Goal: Task Accomplishment & Management: Manage account settings

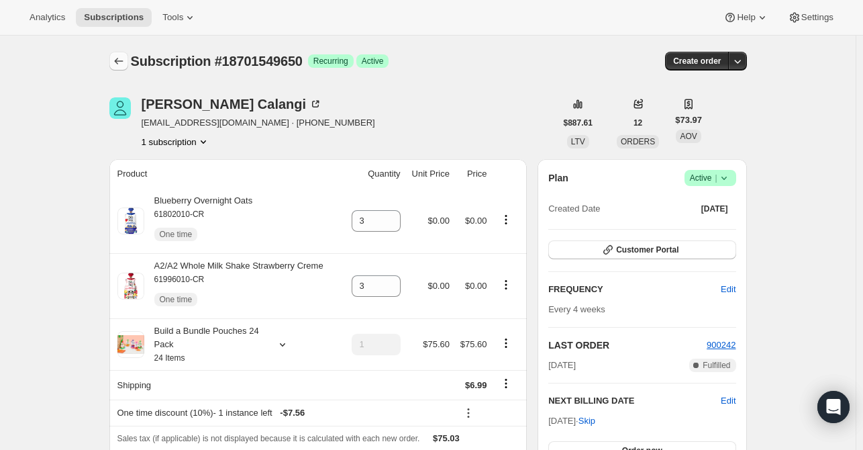
click at [128, 62] on button "Subscriptions" at bounding box center [118, 61] width 19 height 19
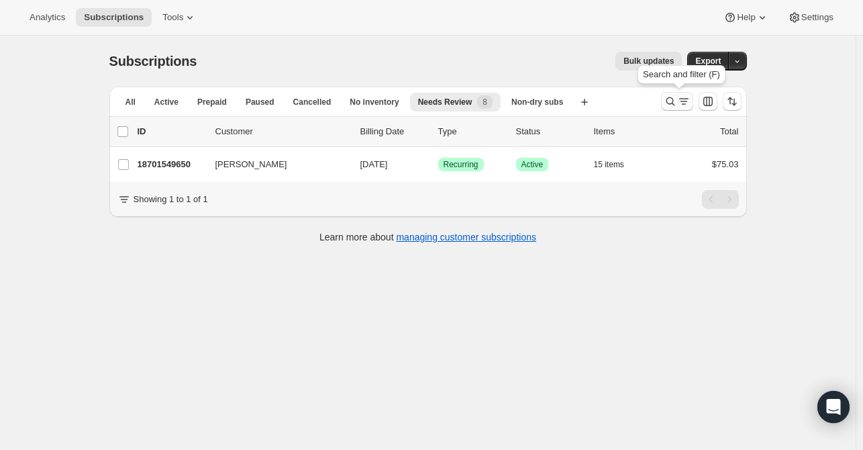
click at [671, 99] on icon "Search and filter results" at bounding box center [670, 101] width 13 height 13
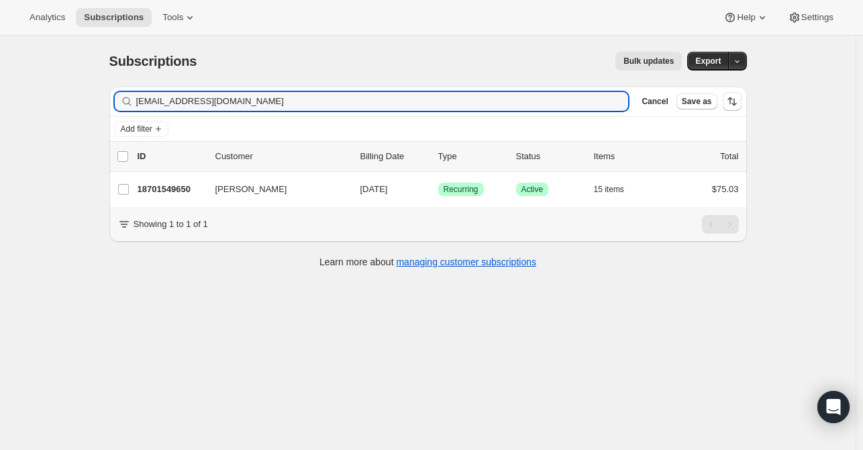
drag, startPoint x: 254, startPoint y: 99, endPoint x: 72, endPoint y: 111, distance: 183.0
click at [72, 111] on div "Subscriptions. This page is ready Subscriptions Bulk updates More actions Bulk …" at bounding box center [428, 261] width 856 height 450
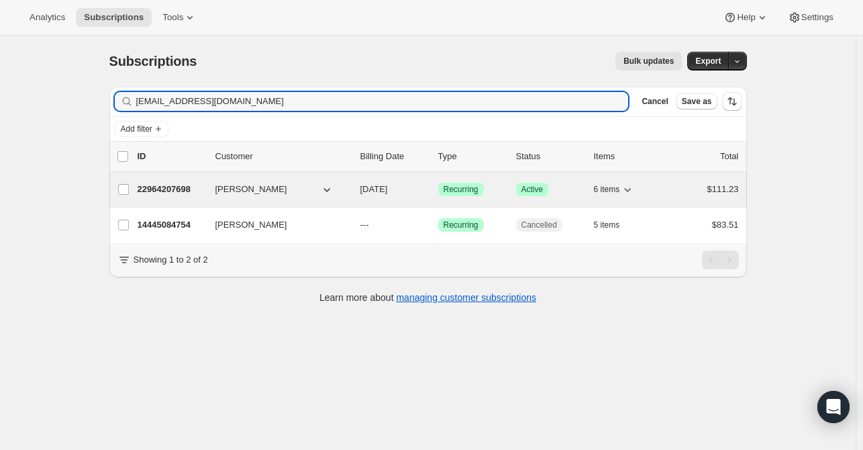
type input "[EMAIL_ADDRESS][DOMAIN_NAME]"
click at [189, 197] on div "22964207698 [PERSON_NAME] [DATE] Success Recurring Success Active 6 items $111.…" at bounding box center [439, 189] width 602 height 19
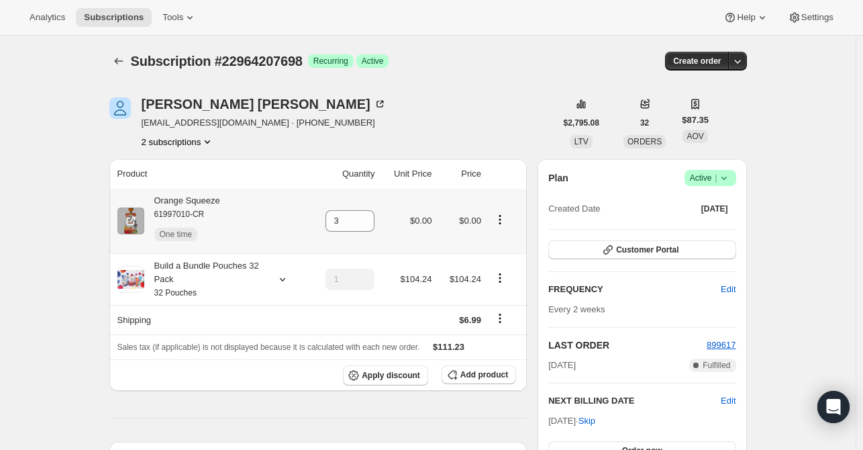
click at [504, 224] on icon "Product actions" at bounding box center [499, 219] width 13 height 13
click at [509, 309] on span "Swap variant" at bounding box center [486, 314] width 50 height 10
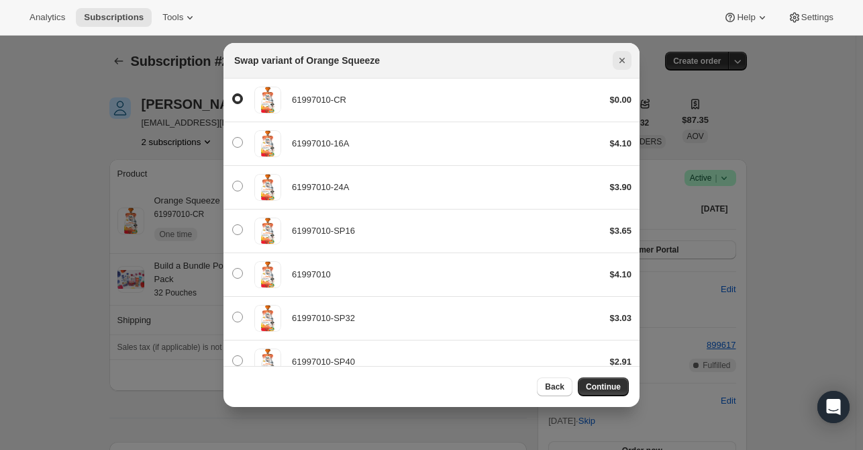
click at [618, 60] on icon "Close" at bounding box center [622, 60] width 13 height 13
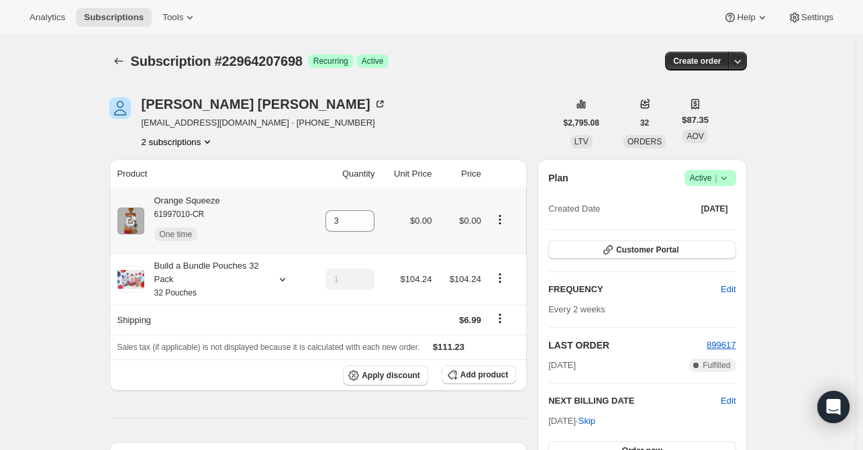
click at [496, 218] on icon "Product actions" at bounding box center [499, 219] width 13 height 13
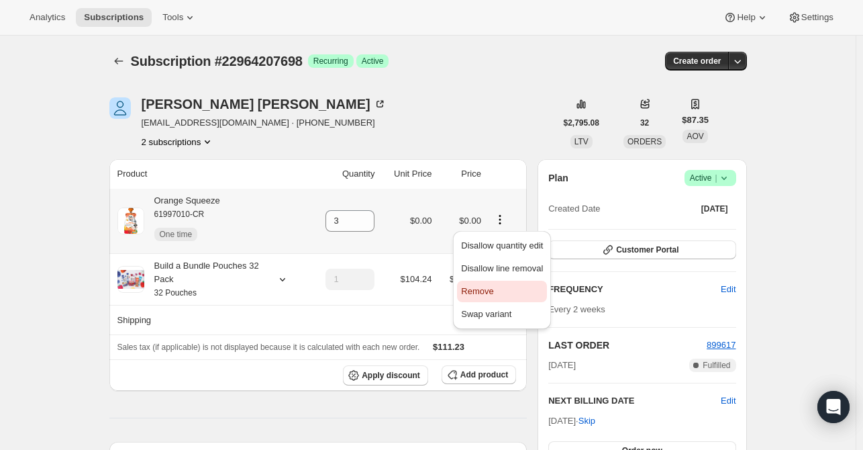
click at [489, 288] on span "Remove" at bounding box center [477, 291] width 32 height 10
type input "0"
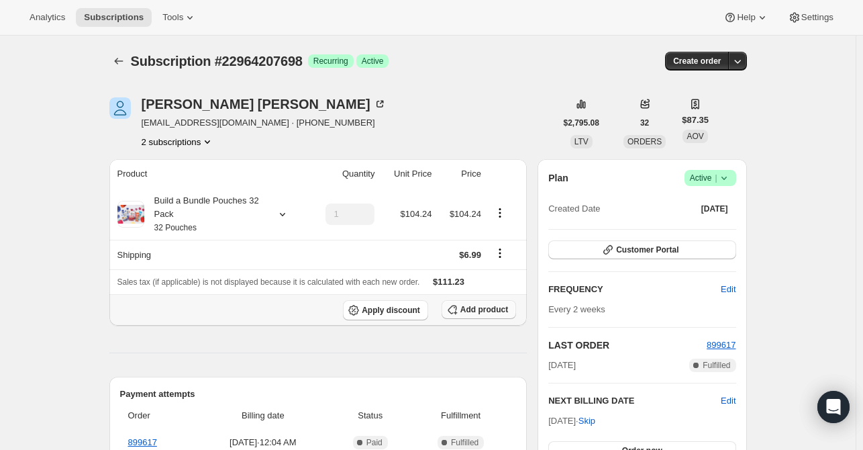
click at [465, 312] on button "Add product" at bounding box center [479, 309] width 75 height 19
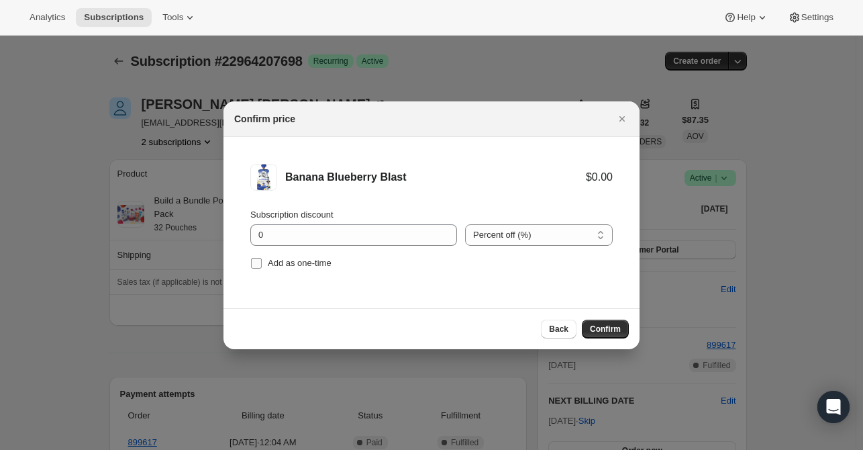
click at [263, 265] on label "Add as one-time" at bounding box center [290, 263] width 81 height 19
click at [262, 265] on input "Add as one-time" at bounding box center [256, 263] width 11 height 11
checkbox input "true"
click at [601, 328] on span "Confirm" at bounding box center [605, 329] width 31 height 11
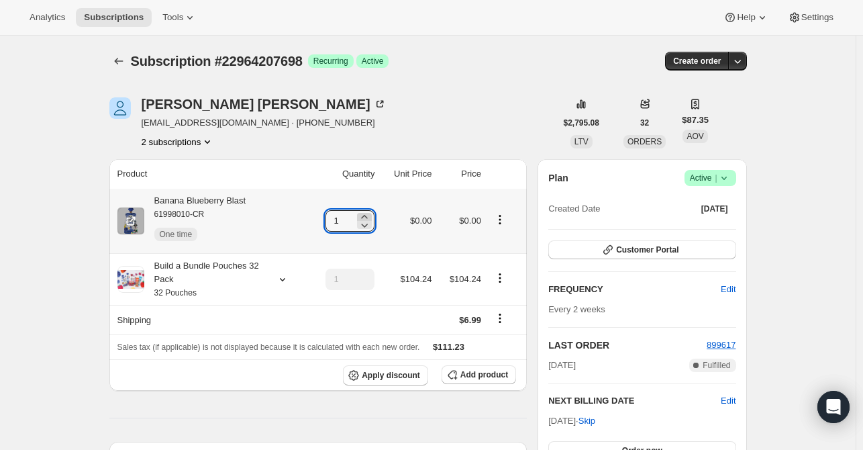
click at [368, 216] on icon at bounding box center [365, 216] width 6 height 3
click at [368, 226] on icon at bounding box center [364, 224] width 13 height 13
type input "3"
